Goal: Information Seeking & Learning: Learn about a topic

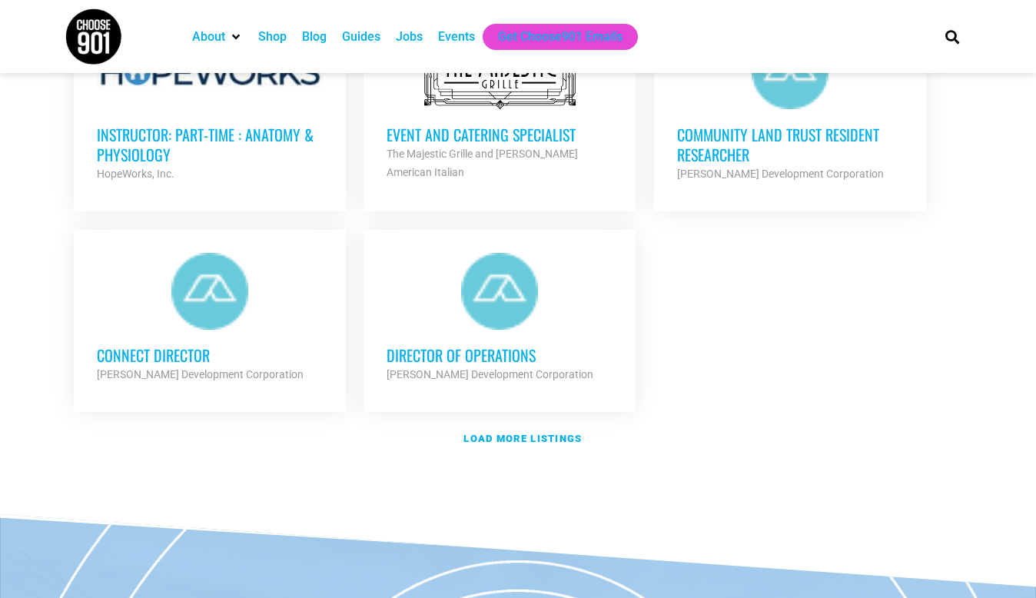
scroll to position [1844, 0]
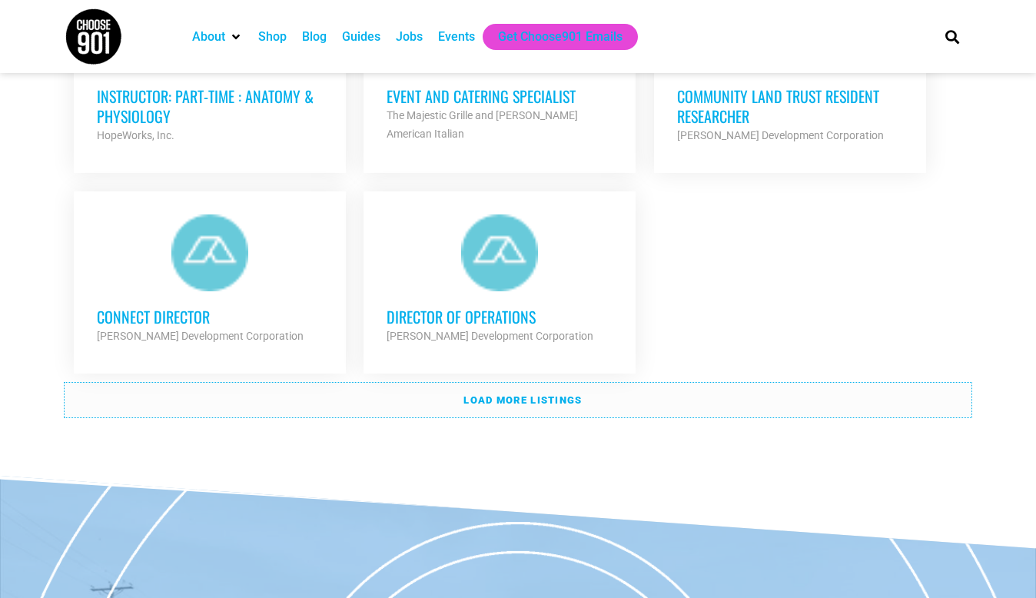
click at [524, 394] on strong "Load more listings" at bounding box center [522, 400] width 118 height 12
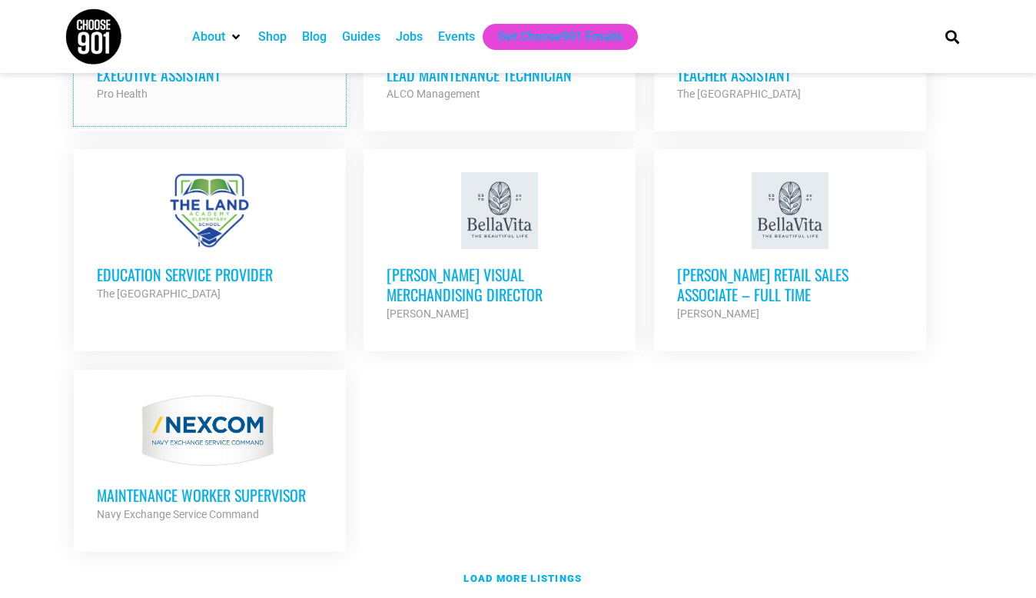
scroll to position [3304, 0]
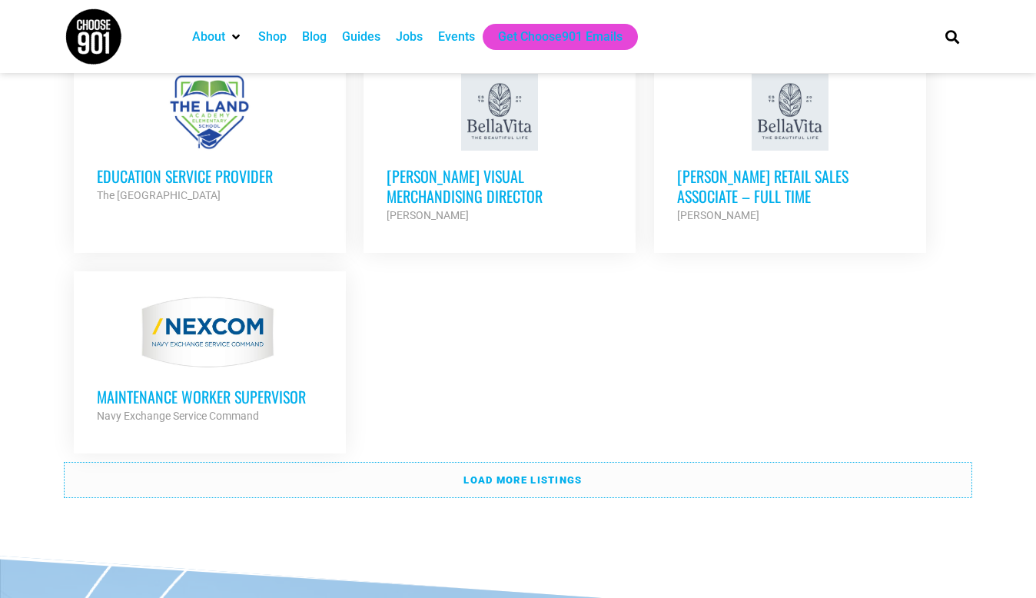
click at [516, 474] on strong "Load more listings" at bounding box center [522, 480] width 118 height 12
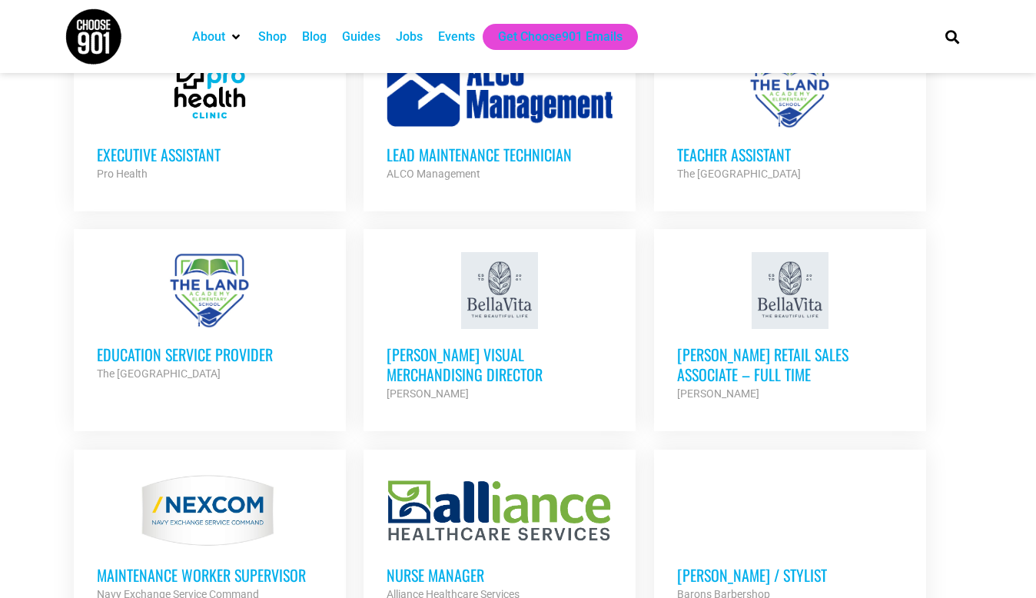
scroll to position [2855, 0]
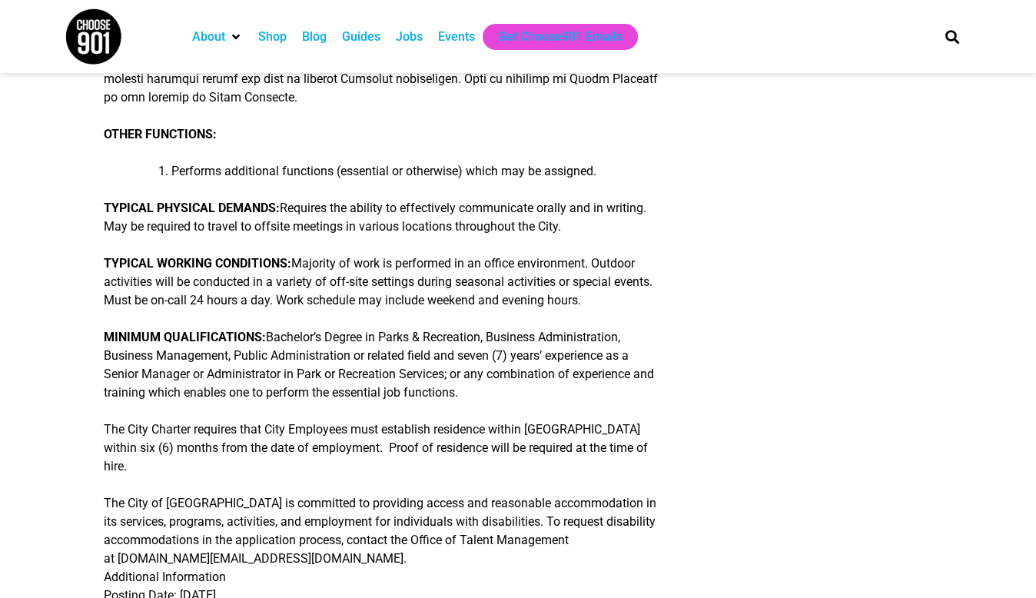
scroll to position [538, 0]
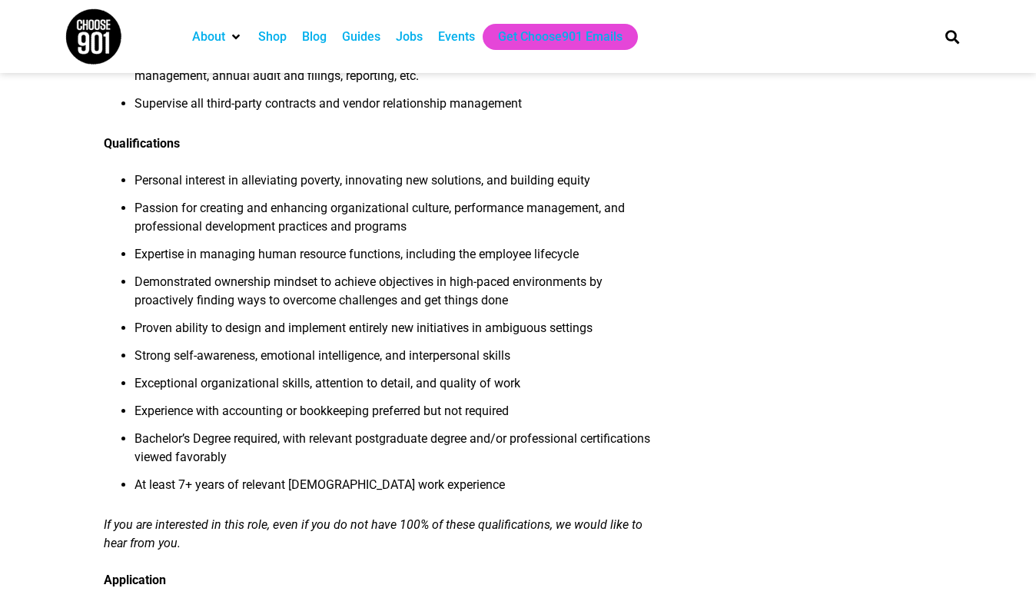
scroll to position [1229, 0]
